Goal: Transaction & Acquisition: Purchase product/service

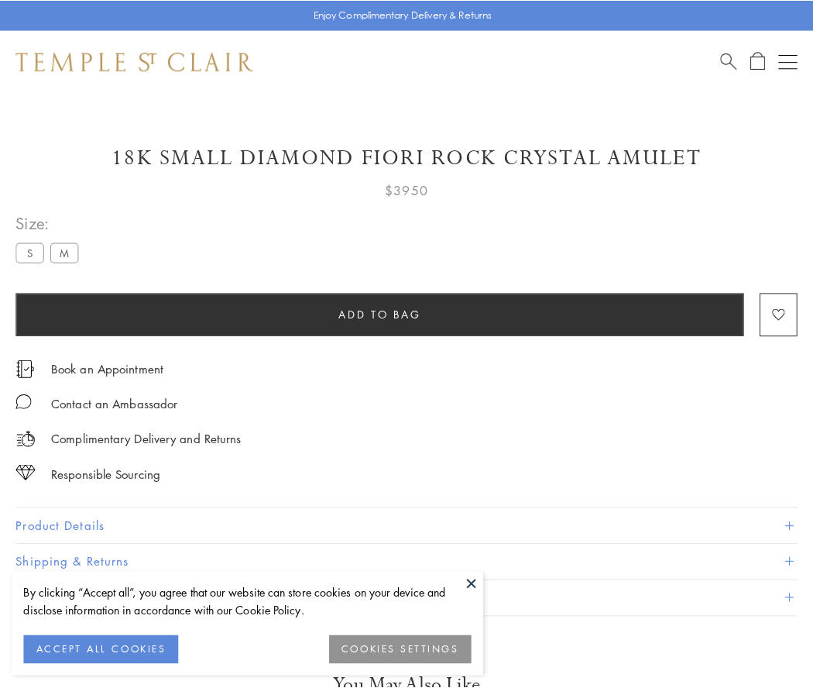
scroll to position [14, 0]
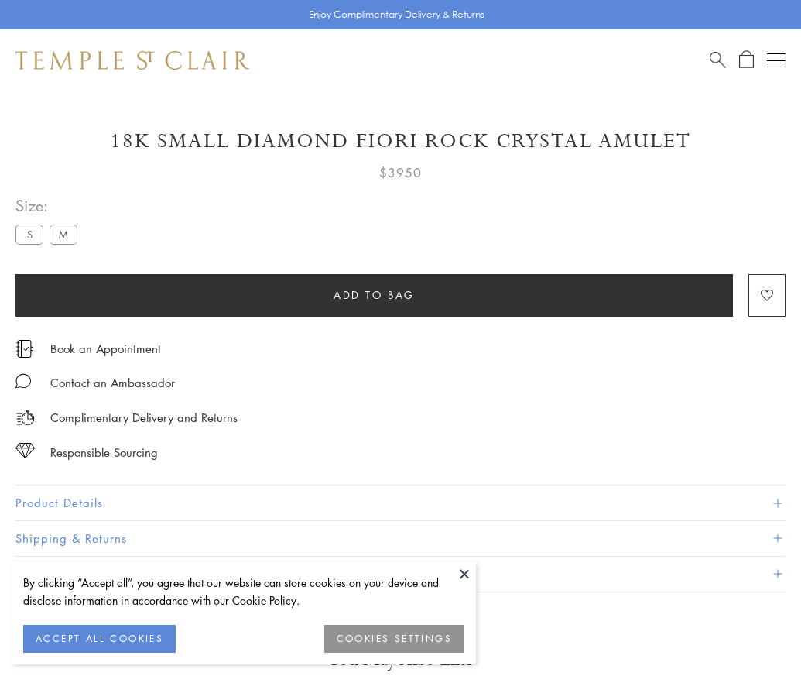
click at [374, 294] on span "Add to bag" at bounding box center [374, 294] width 81 height 17
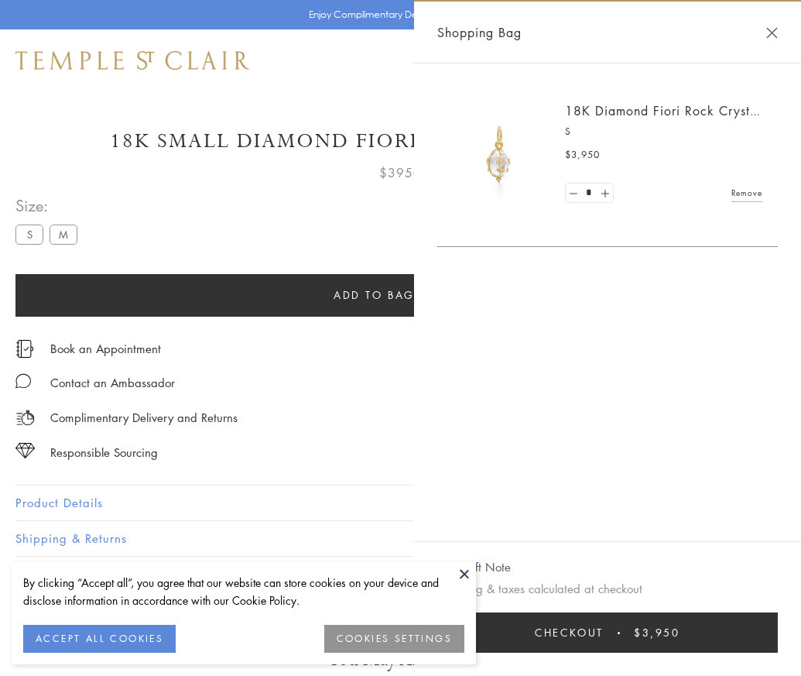
click at [775, 644] on button "Checkout $3,950" at bounding box center [607, 632] width 341 height 40
